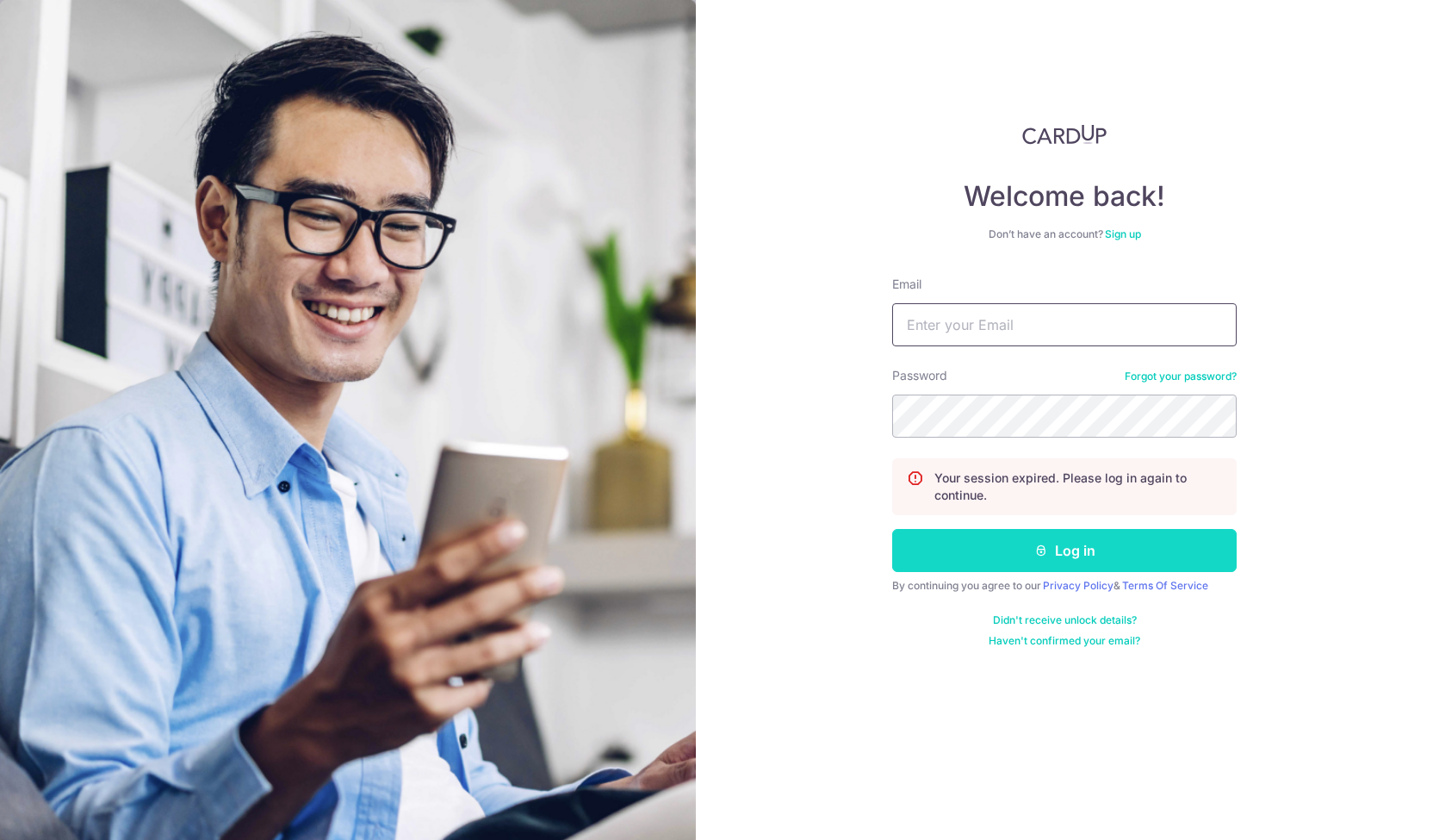
type input "[EMAIL_ADDRESS][DOMAIN_NAME]"
click at [991, 547] on button "Log in" at bounding box center [1064, 550] width 344 height 43
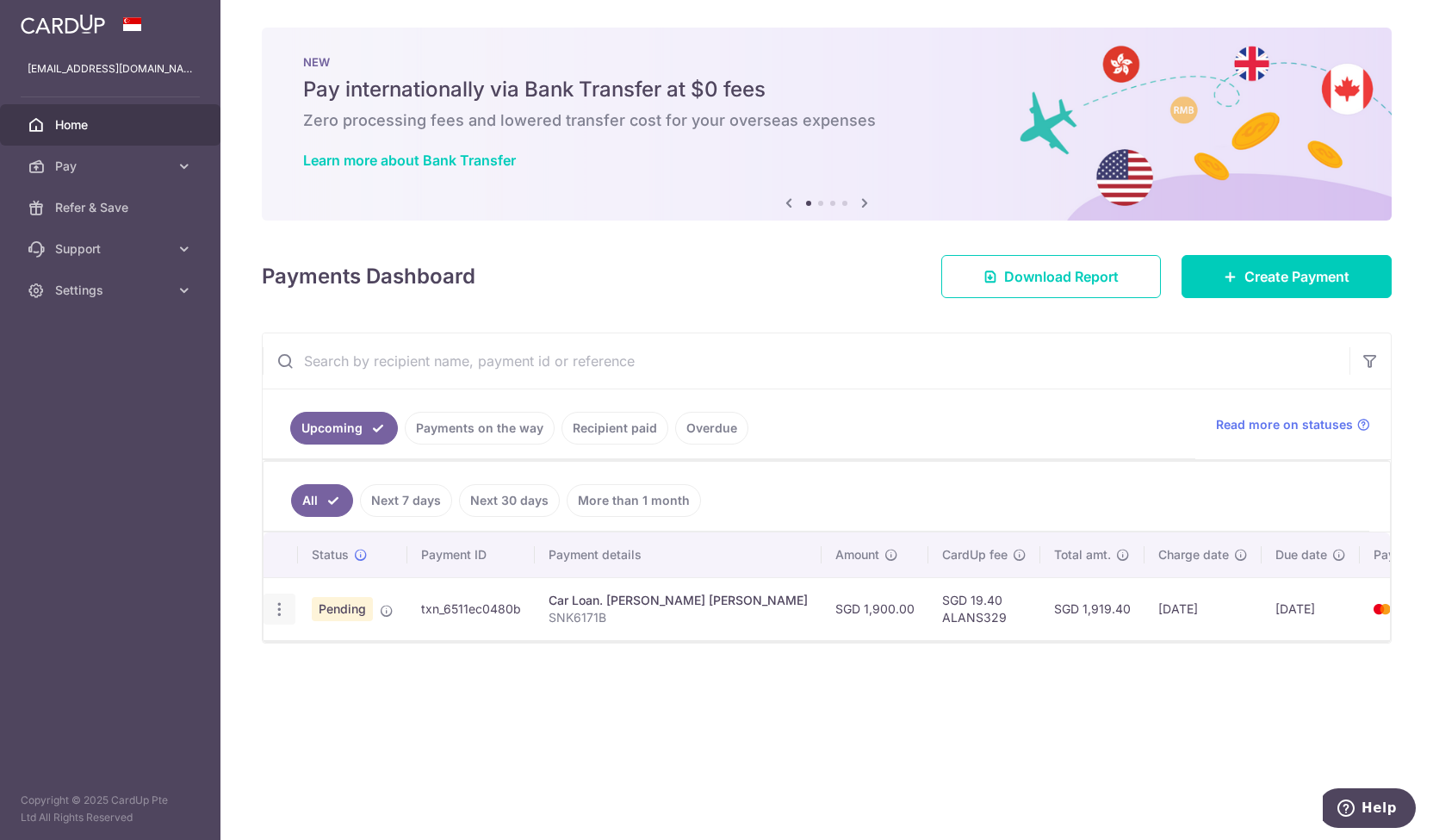
click at [268, 614] on div "Update payment Cancel payment" at bounding box center [280, 609] width 32 height 32
click at [276, 606] on icon "button" at bounding box center [280, 609] width 18 height 18
click at [402, 752] on div "× Pause Schedule Pause all future payments in this series Pause just this one p…" at bounding box center [827, 420] width 1213 height 840
